Goal: Navigation & Orientation: Find specific page/section

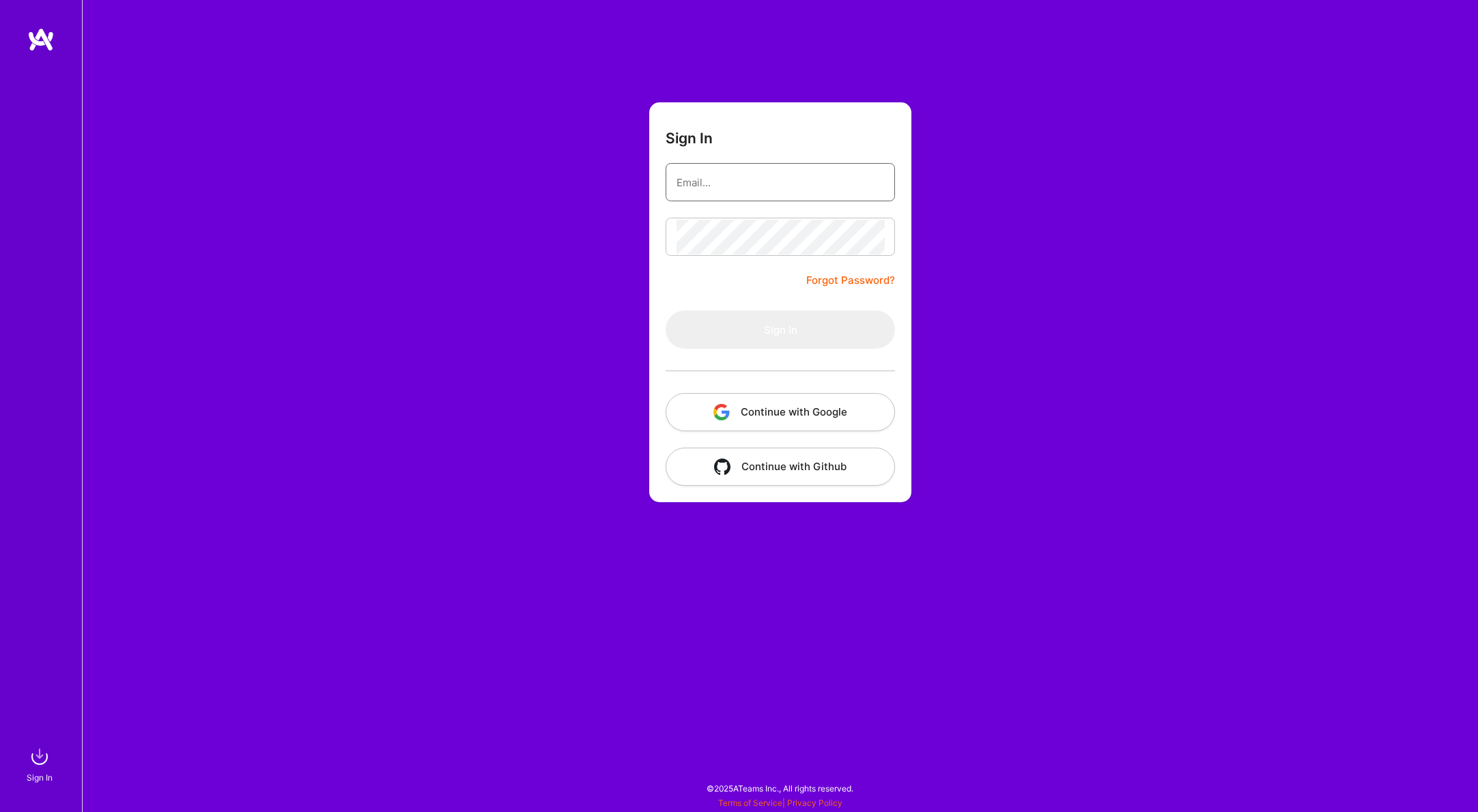
click at [710, 172] on input "email" at bounding box center [780, 182] width 208 height 34
click at [642, 204] on div "Sign In Forgot Password? Sign In Continue with Google Continue with Github" at bounding box center [779, 406] width 1396 height 812
click at [782, 410] on button "Continue with Google" at bounding box center [780, 412] width 229 height 38
